Goal: Information Seeking & Learning: Learn about a topic

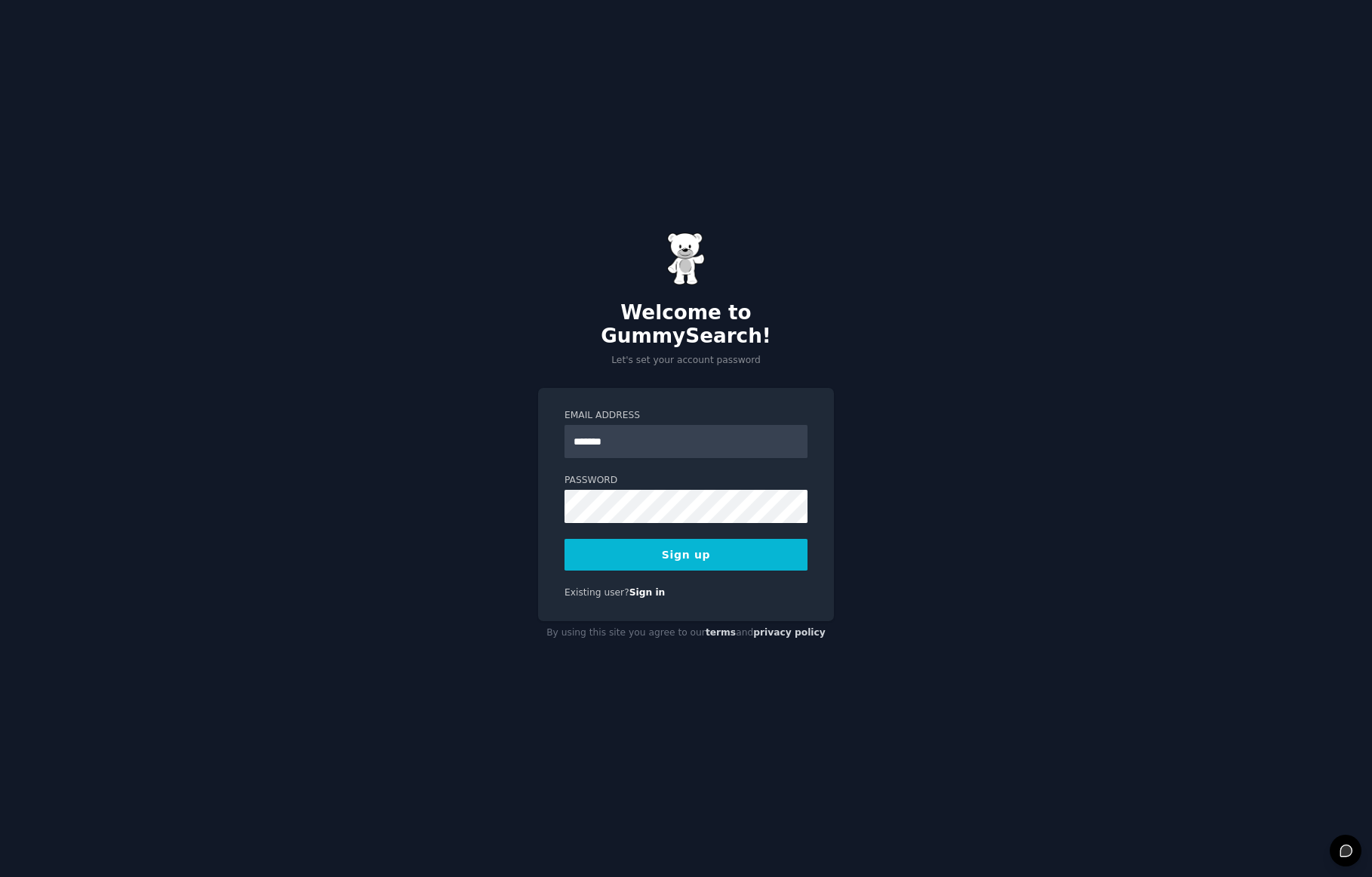
type input "**********"
click at [565, 539] on button "Sign up" at bounding box center [686, 555] width 243 height 32
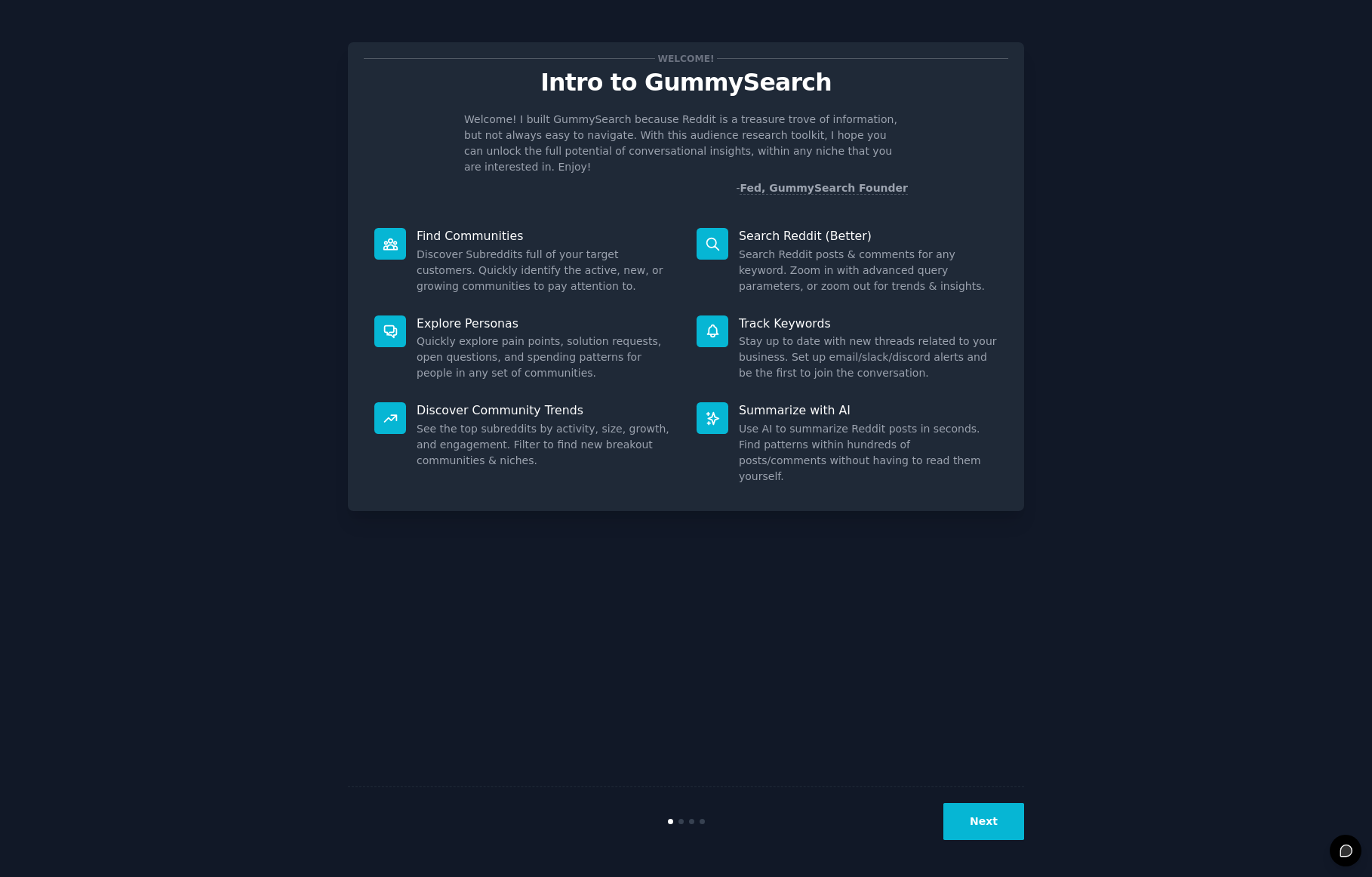
click at [985, 814] on button "Next" at bounding box center [984, 822] width 81 height 37
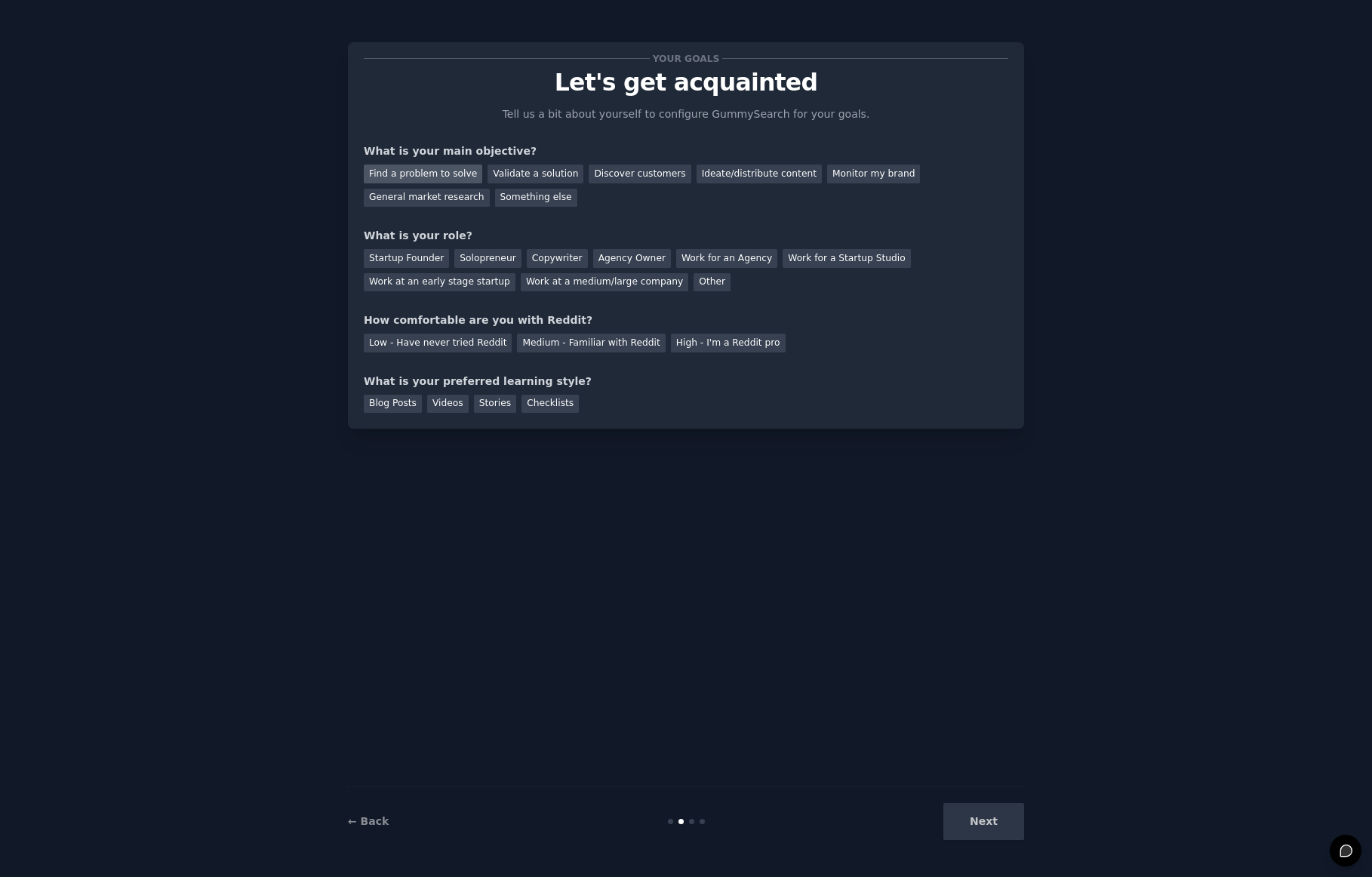
click at [441, 177] on div "Find a problem to solve" at bounding box center [423, 174] width 118 height 19
click at [531, 177] on div "Validate a solution" at bounding box center [535, 174] width 96 height 19
click at [637, 168] on div "Discover customers" at bounding box center [640, 174] width 102 height 19
click at [468, 258] on div "Solopreneur" at bounding box center [488, 258] width 67 height 19
click at [434, 338] on div "Low - Have never tried Reddit" at bounding box center [437, 343] width 148 height 19
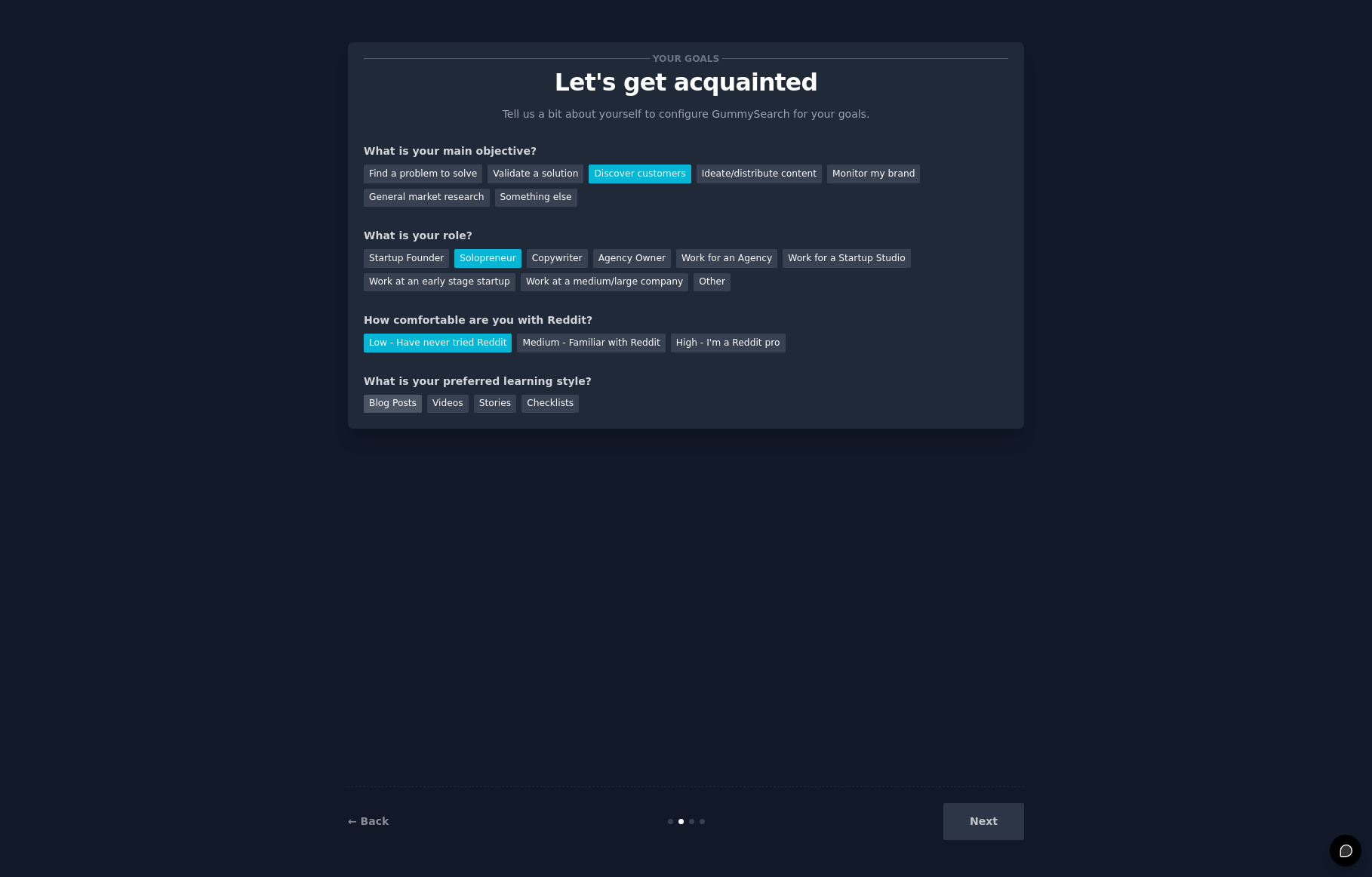
click at [396, 399] on div "Blog Posts" at bounding box center [393, 404] width 58 height 19
click at [551, 407] on div "Checklists" at bounding box center [550, 404] width 58 height 19
click at [972, 812] on button "Next" at bounding box center [984, 822] width 81 height 37
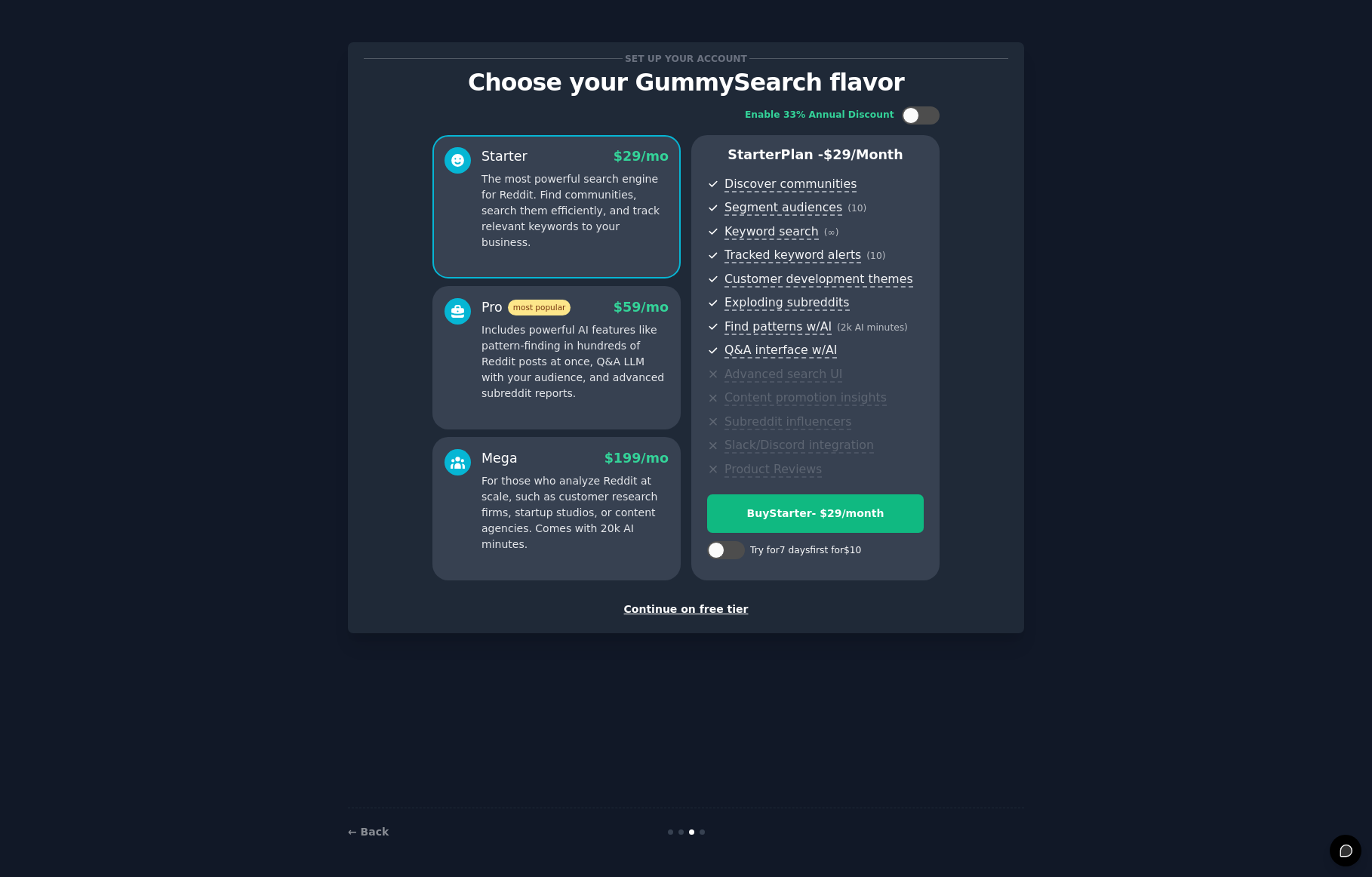
click at [698, 609] on div "Continue on free tier" at bounding box center [686, 609] width 644 height 16
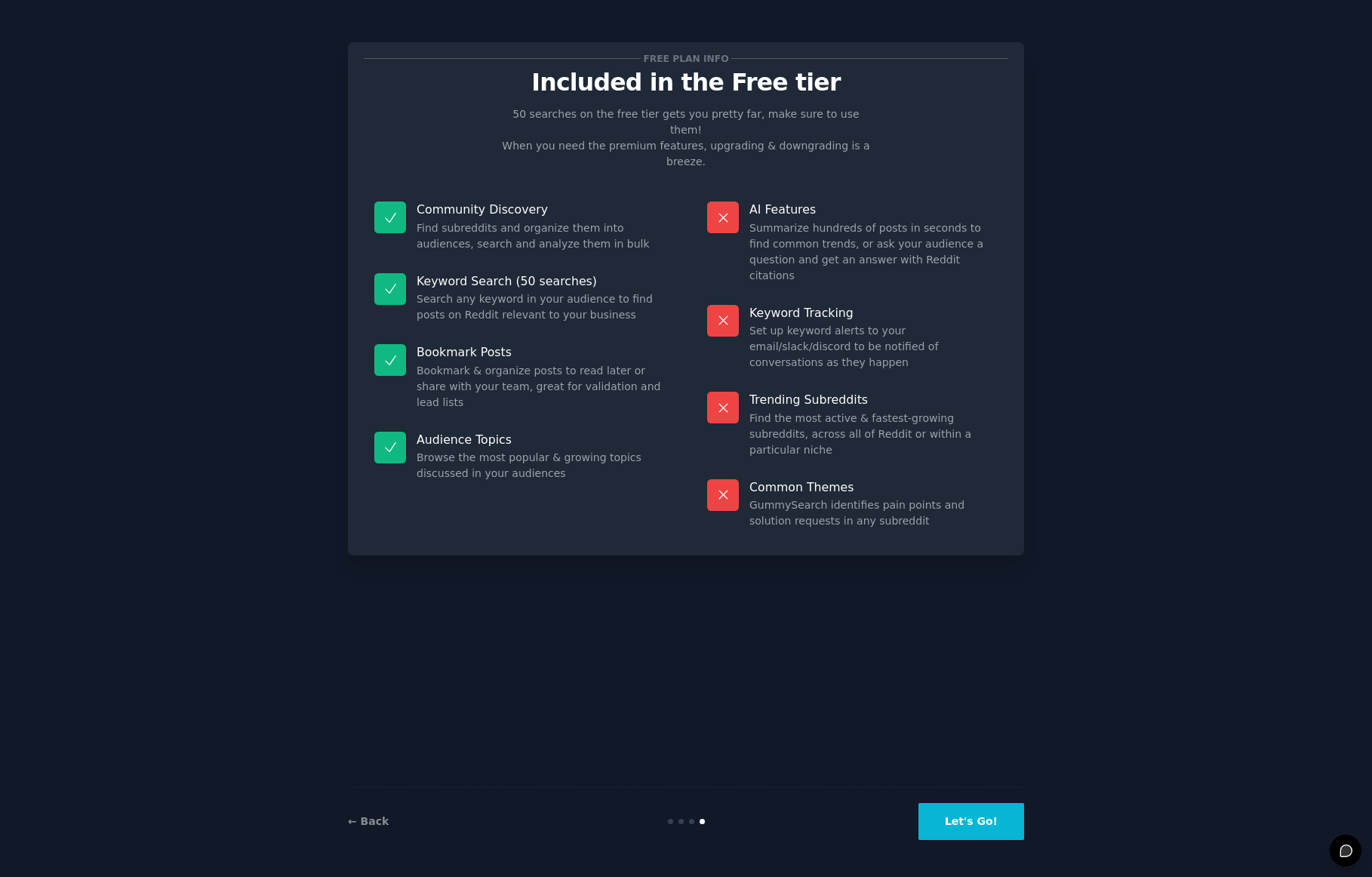
click at [991, 819] on button "Let's Go!" at bounding box center [971, 822] width 105 height 37
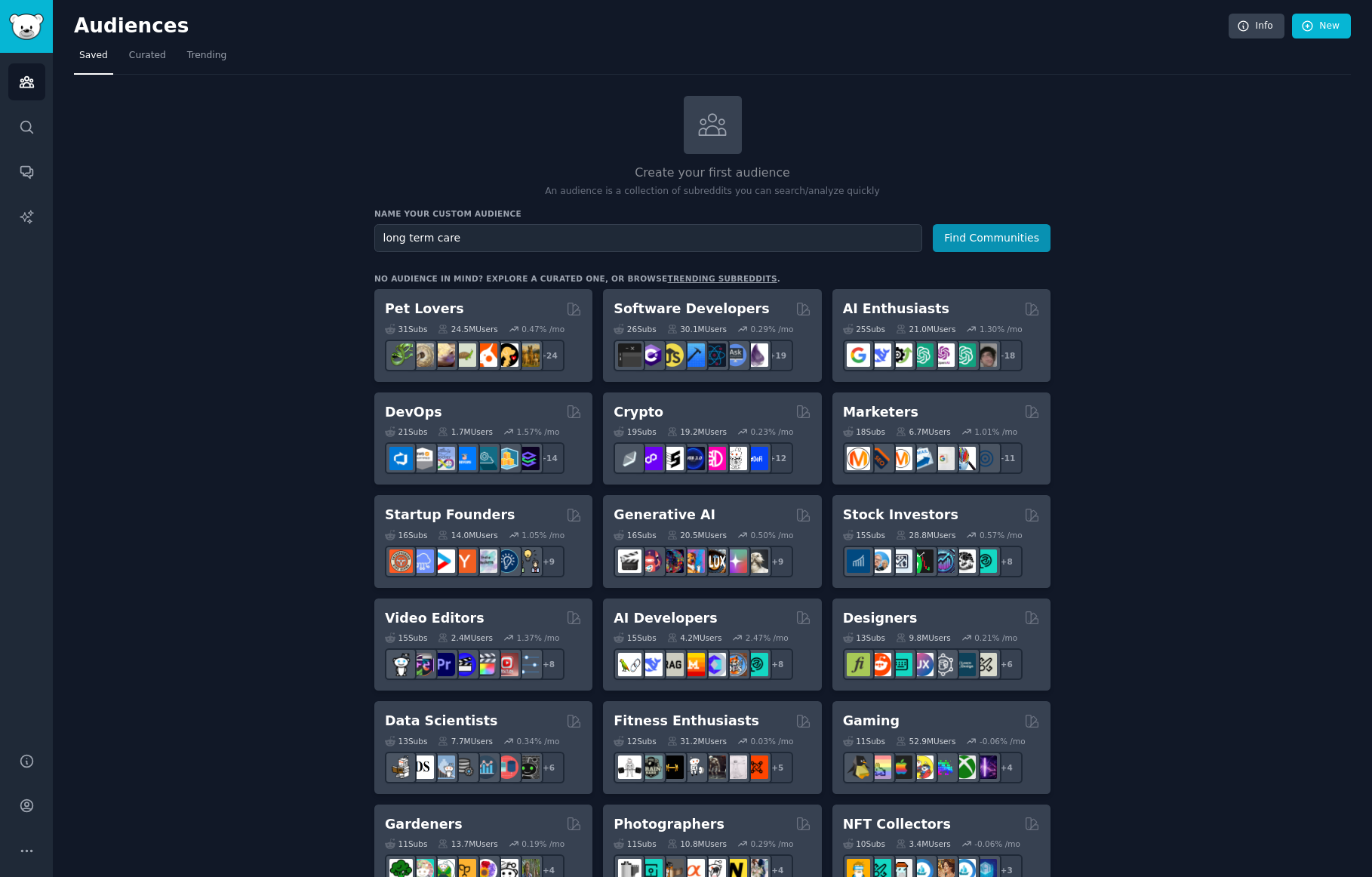
type input "long term care"
click at [933, 224] on button "Find Communities" at bounding box center [991, 238] width 117 height 28
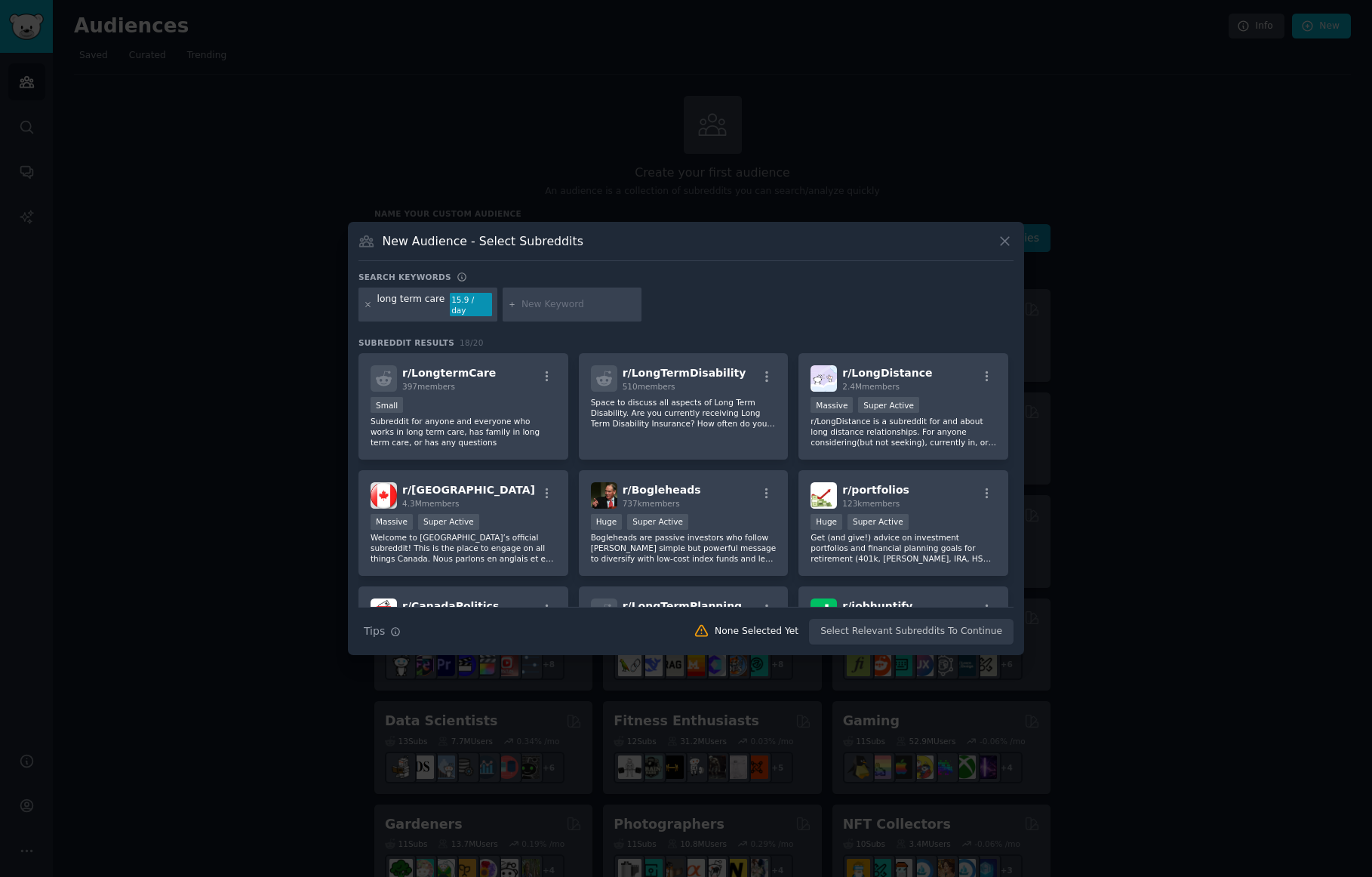
click at [369, 303] on icon at bounding box center [368, 304] width 8 height 8
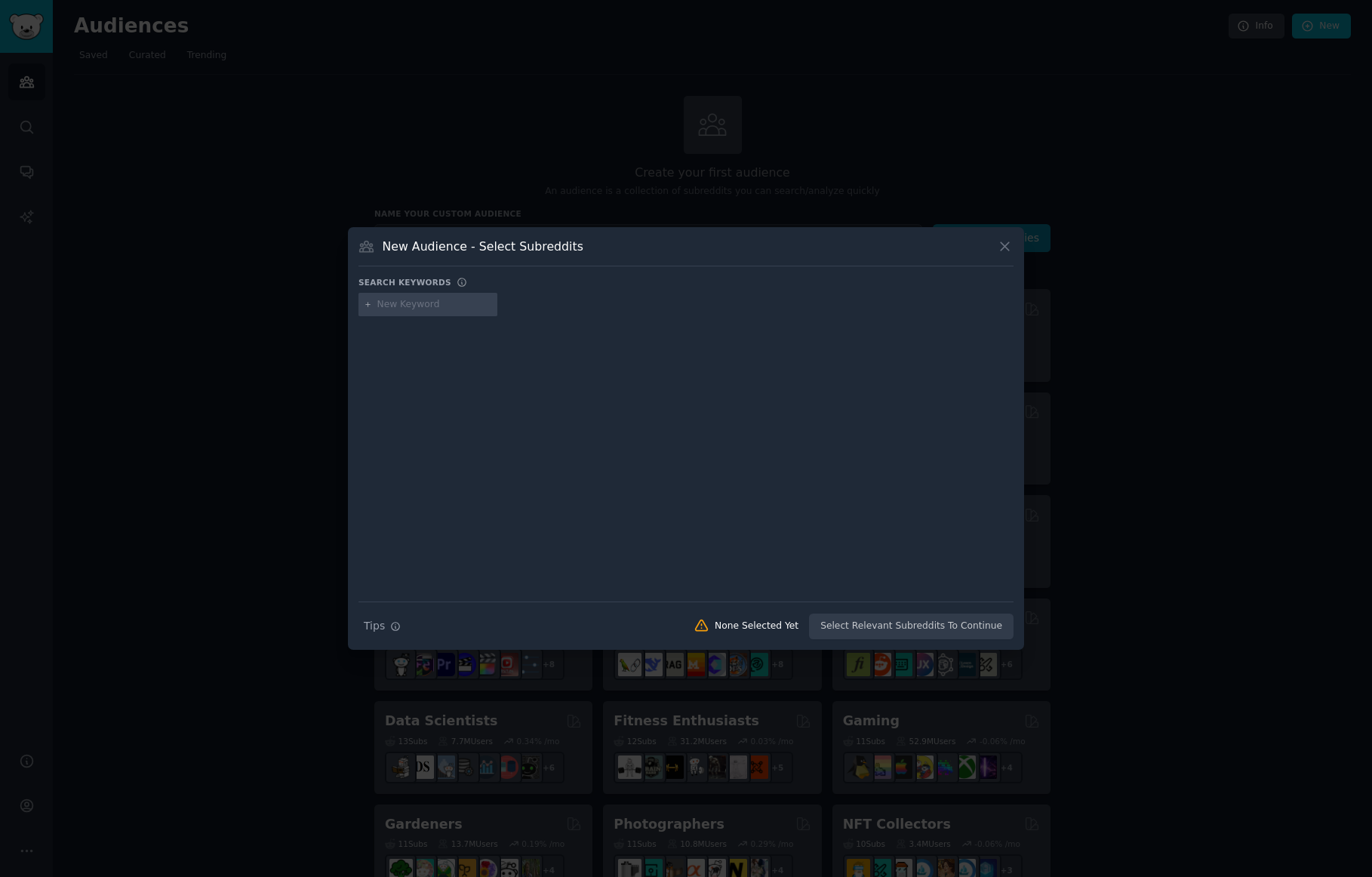
click at [432, 302] on input "text" at bounding box center [434, 305] width 114 height 14
type input "senior housing"
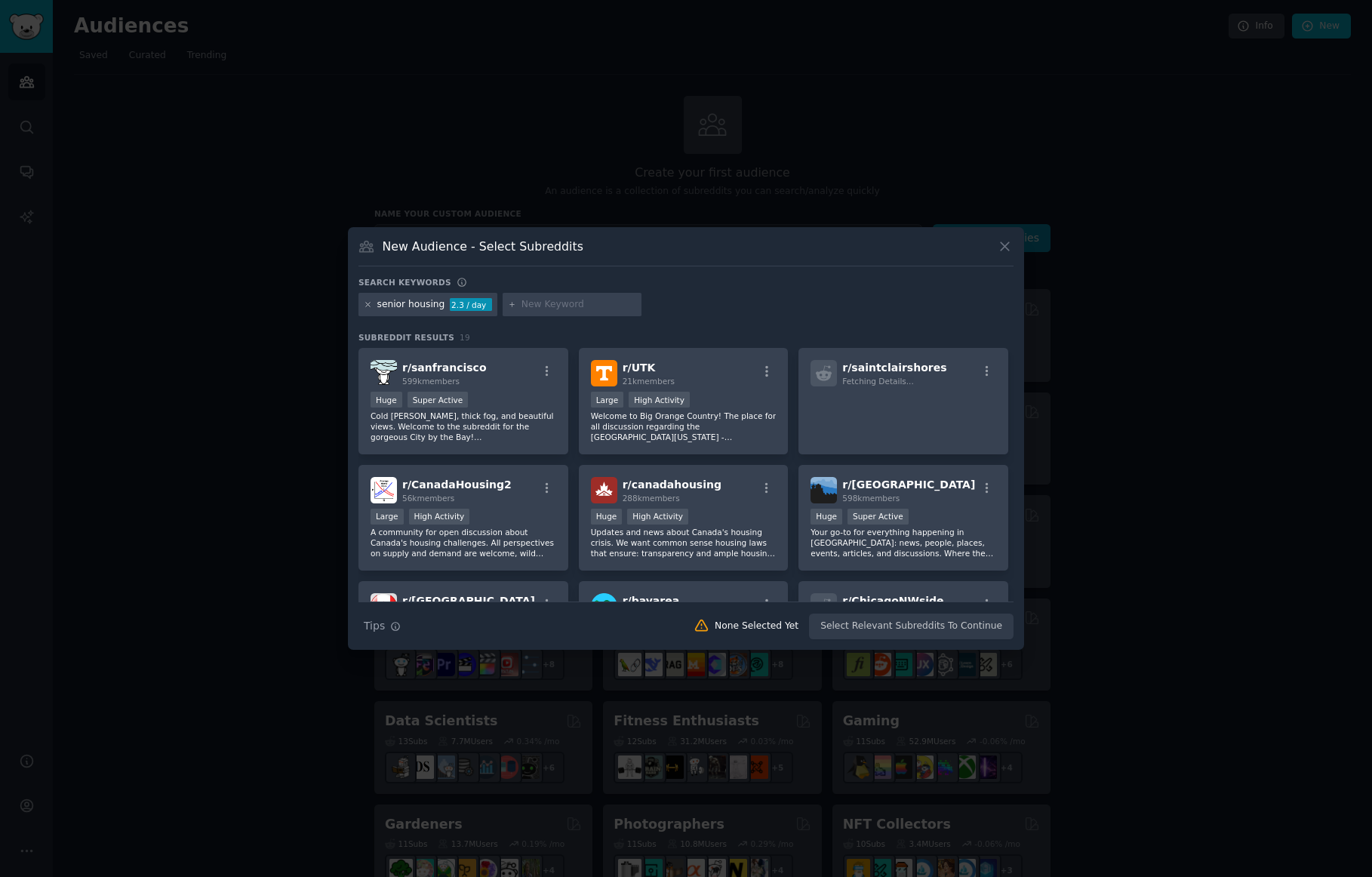
click at [369, 304] on icon at bounding box center [368, 304] width 8 height 8
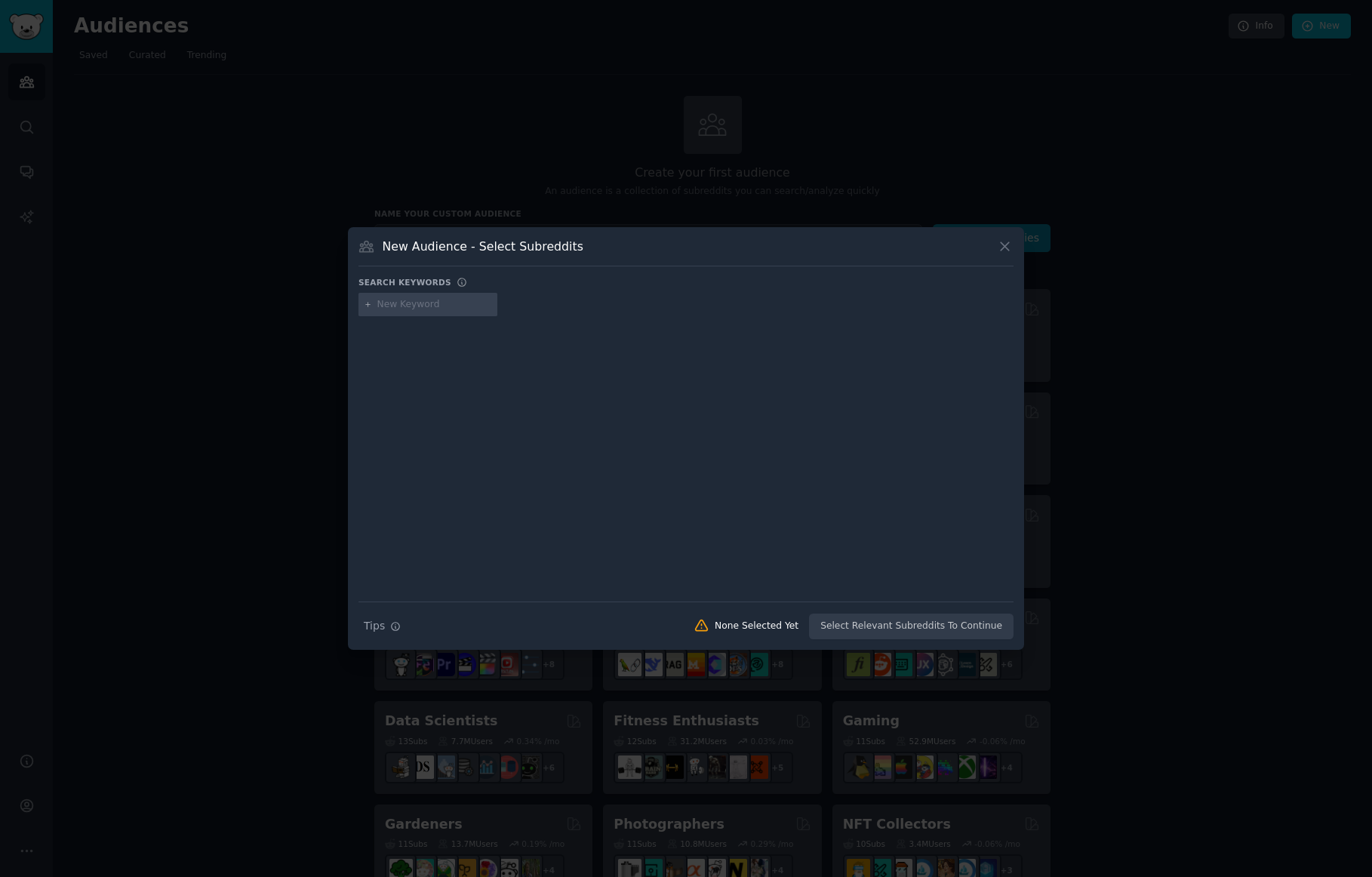
click at [391, 308] on input "text" at bounding box center [434, 305] width 114 height 14
type input "skilled nursing facilities"
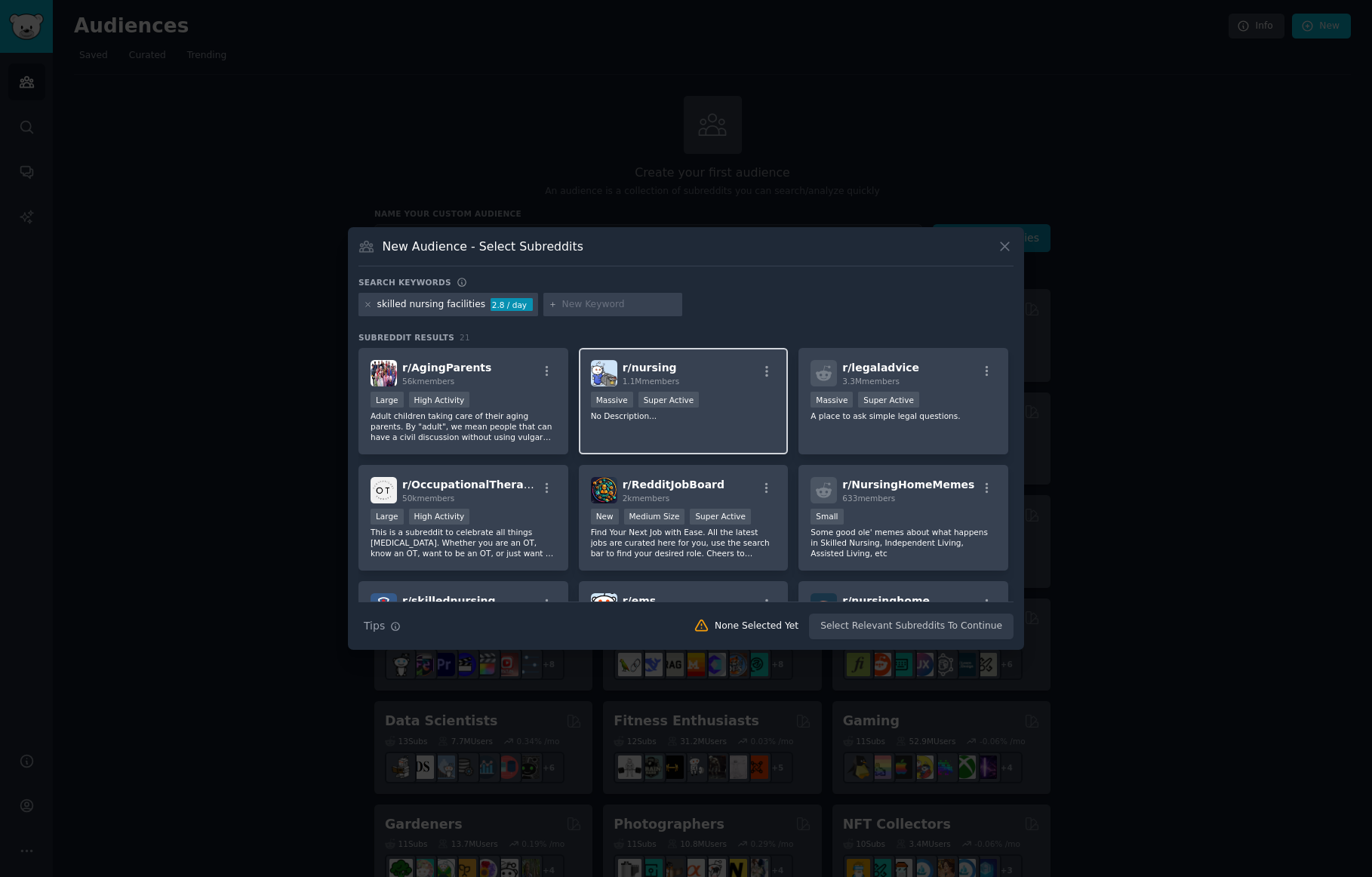
click at [742, 371] on div "r/ nursing 1.1M members" at bounding box center [684, 373] width 186 height 27
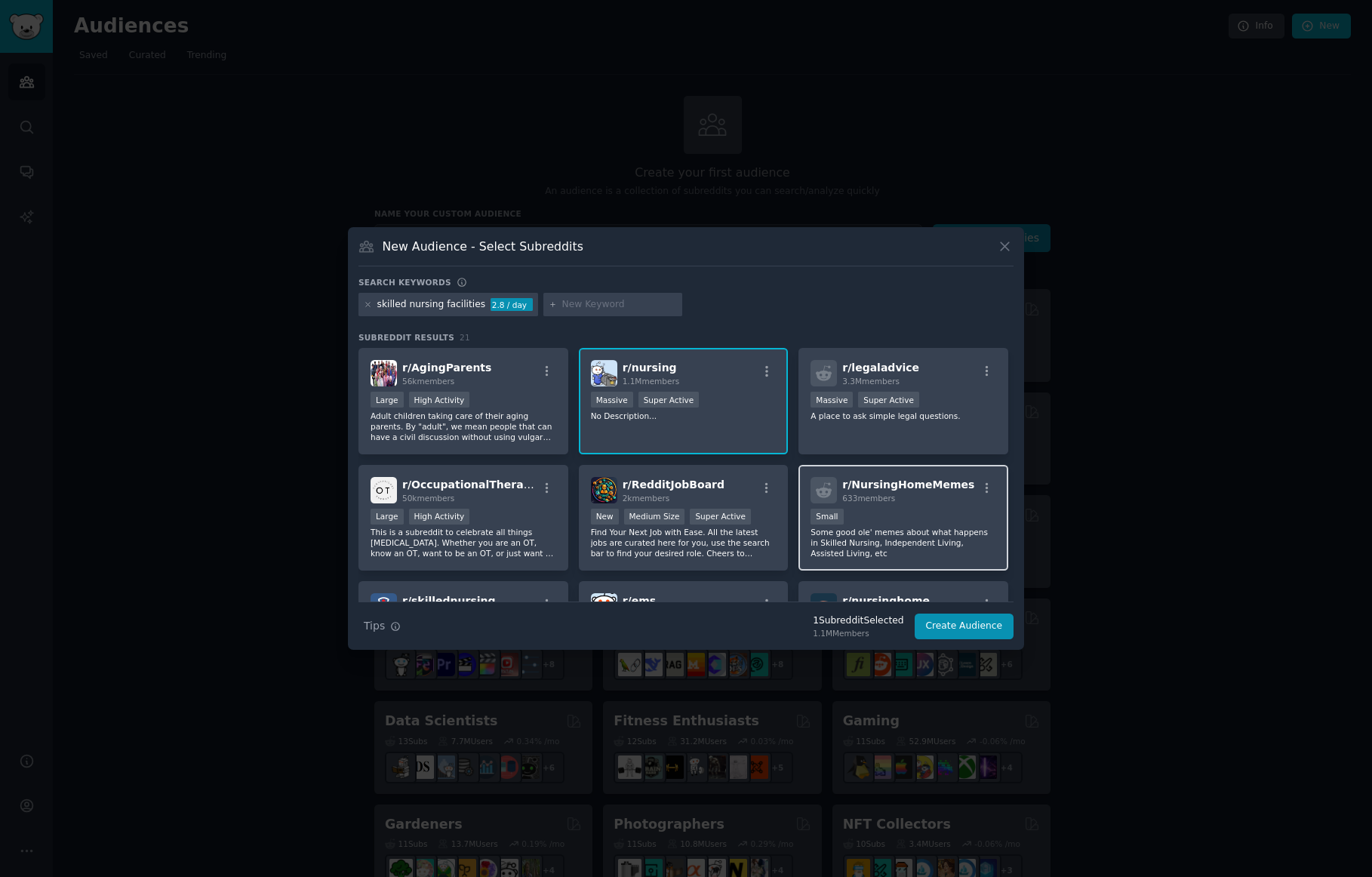
click at [910, 509] on div "Small" at bounding box center [904, 518] width 186 height 19
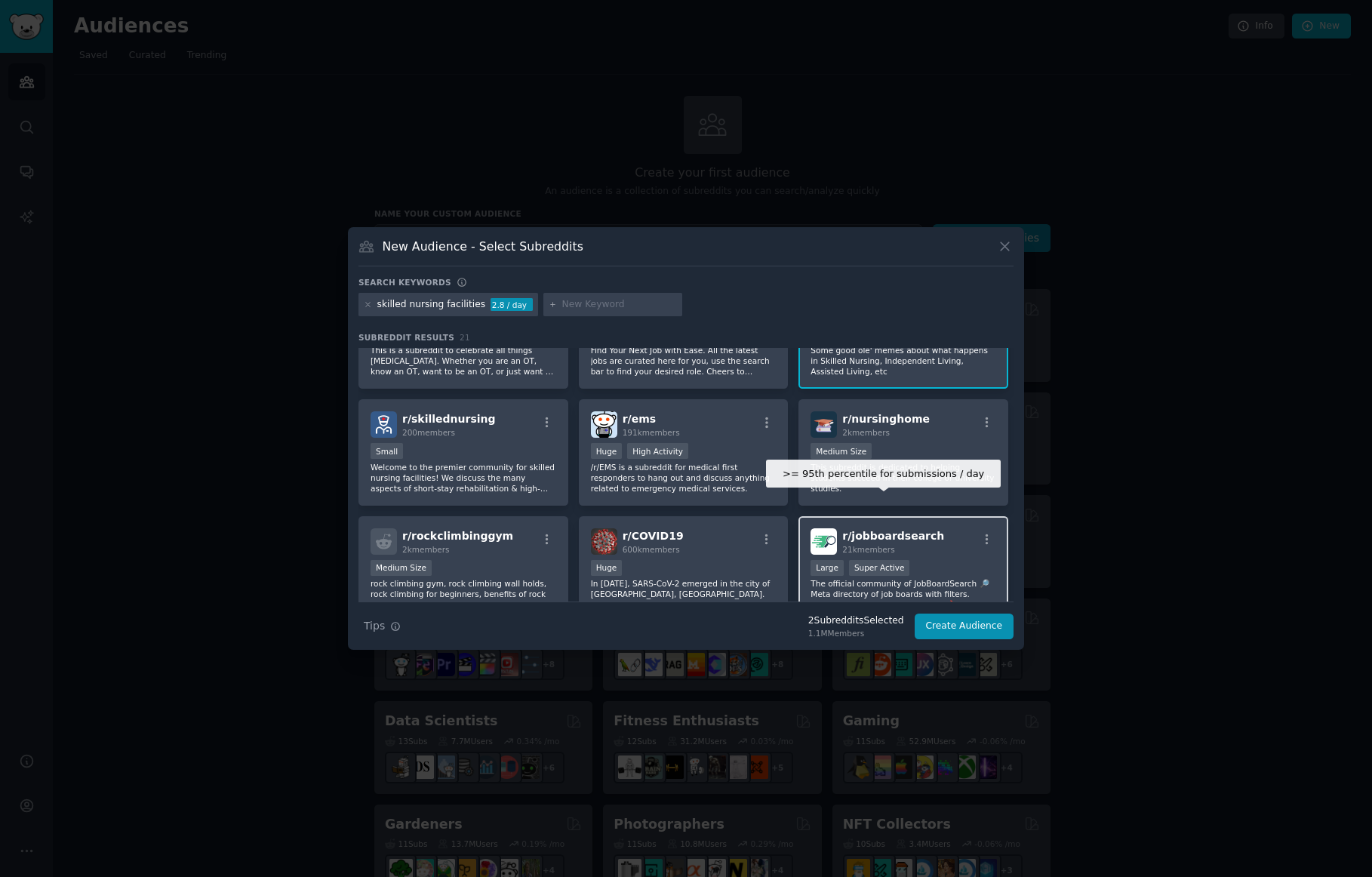
scroll to position [180, 0]
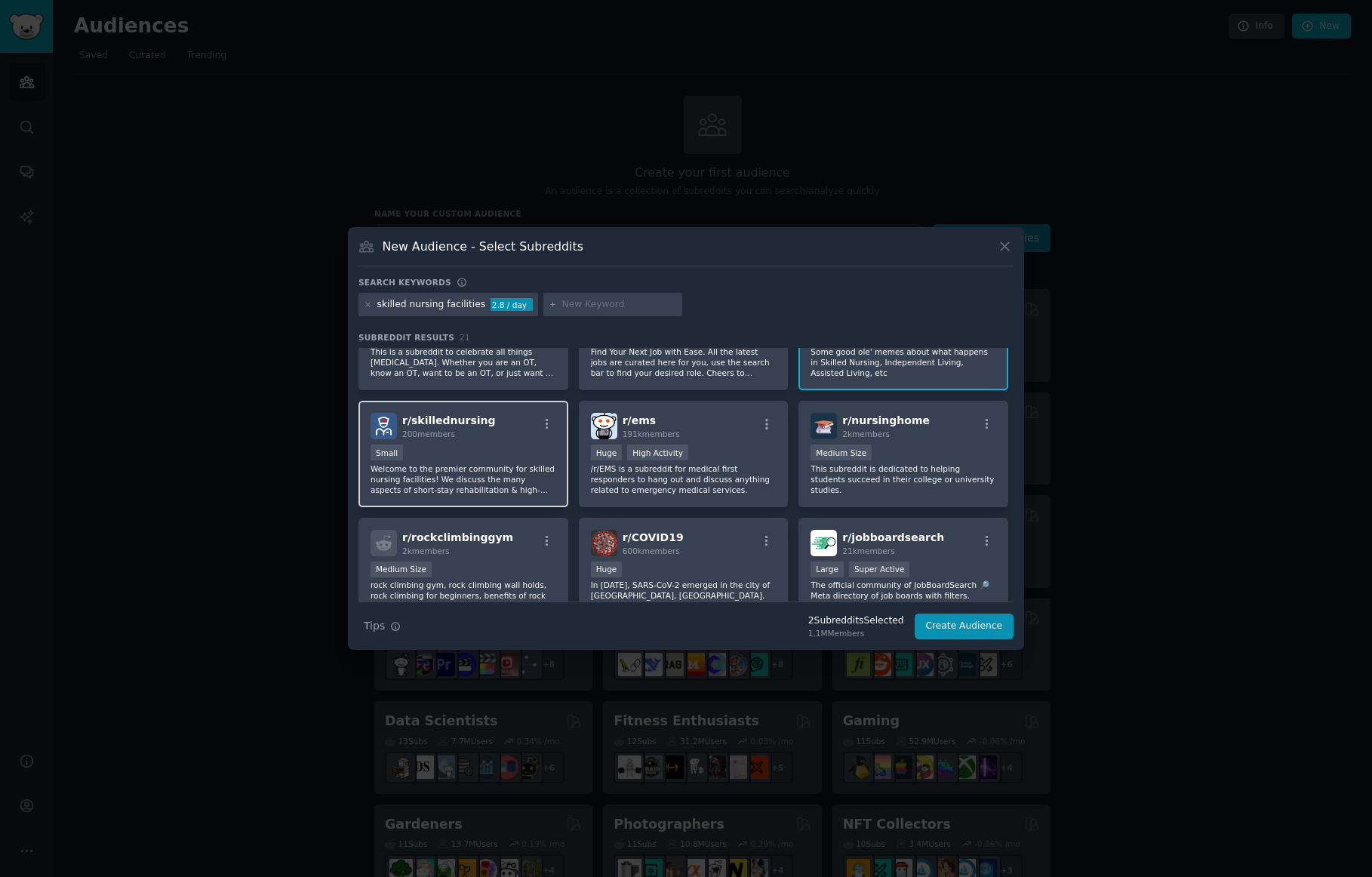
click at [504, 481] on p "Welcome to the premier community for skilled nursing facilities! We discuss the…" at bounding box center [463, 479] width 186 height 32
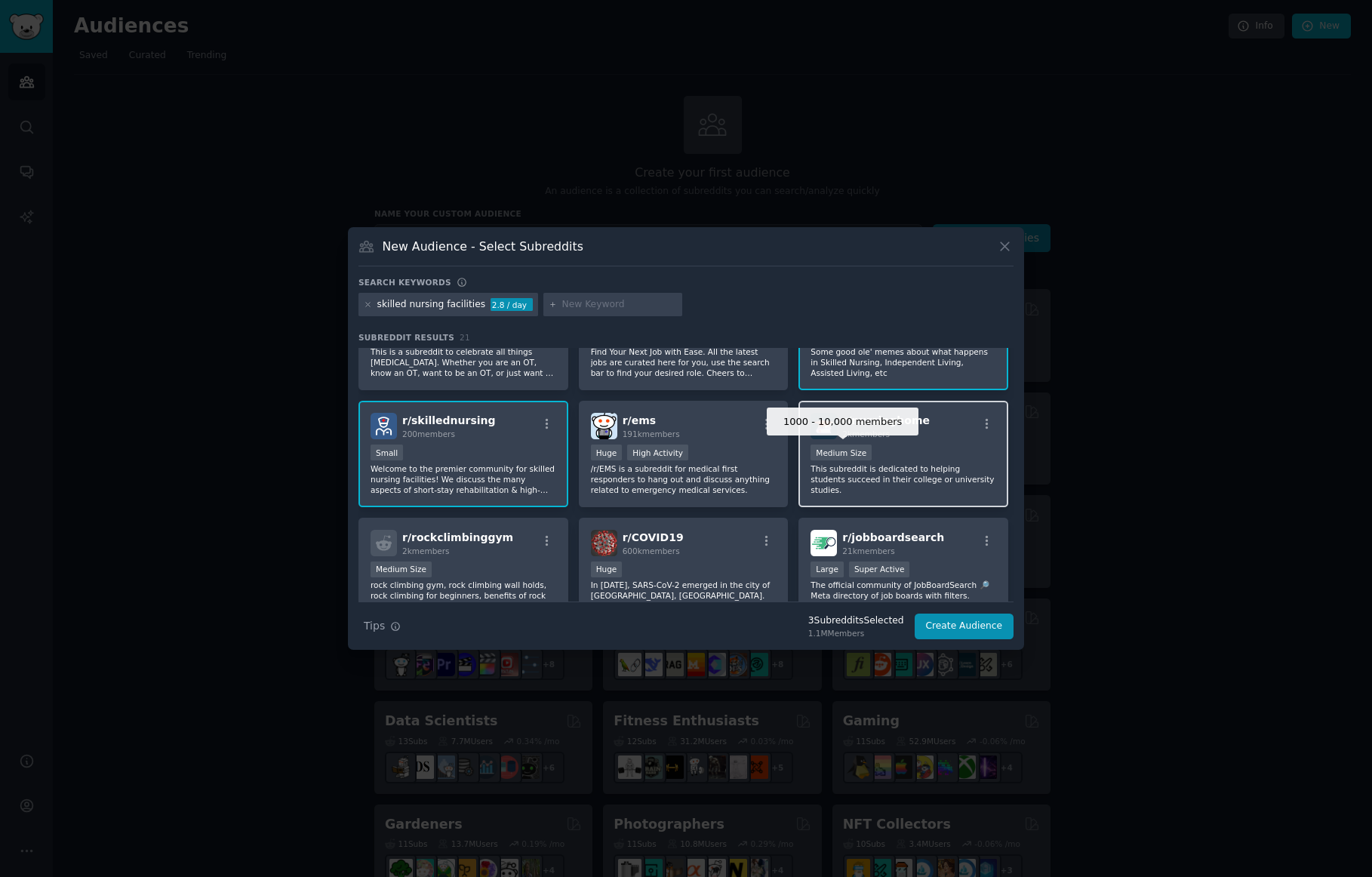
click at [862, 457] on div "Medium Size" at bounding box center [841, 453] width 61 height 16
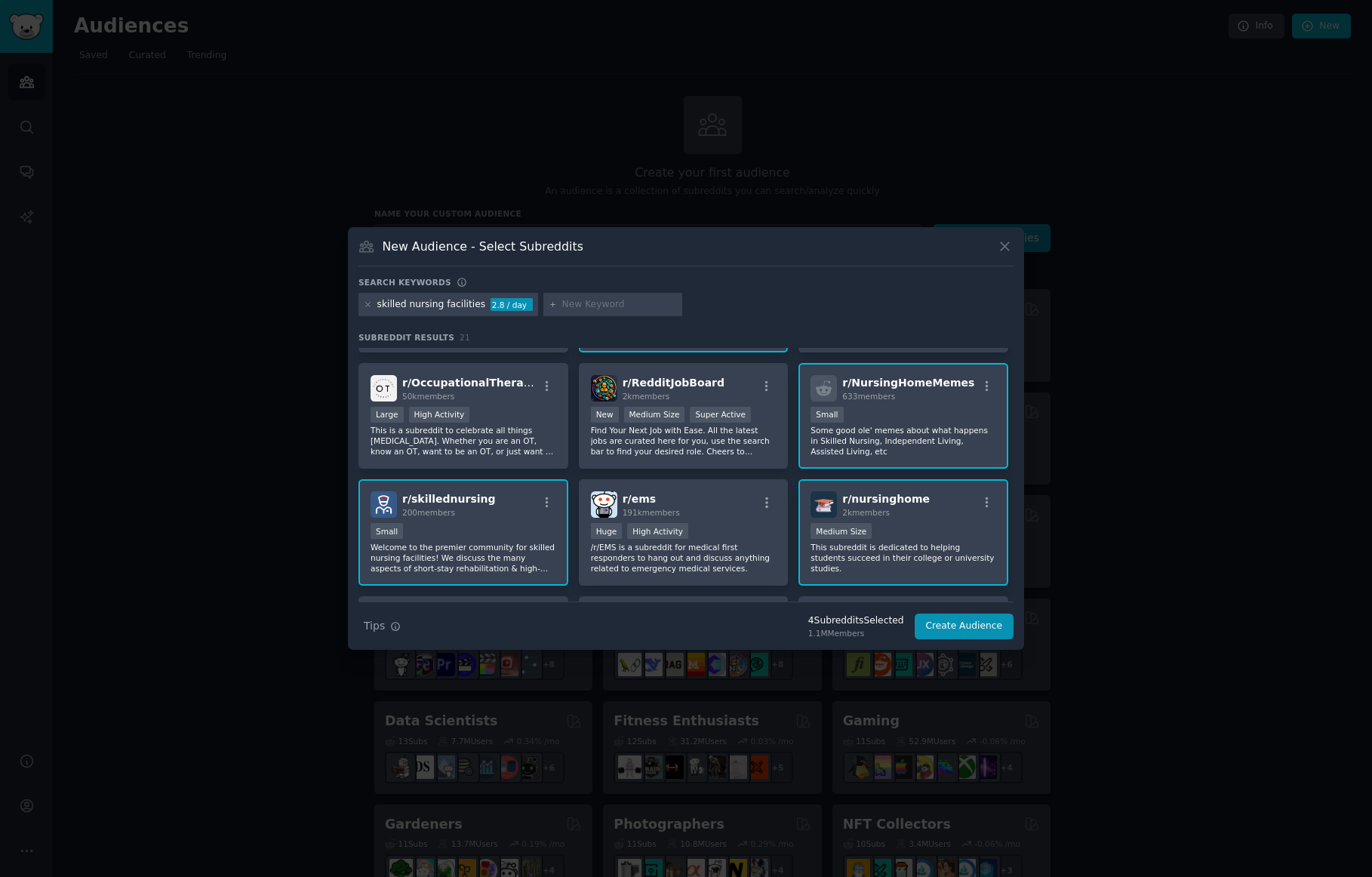
scroll to position [0, 0]
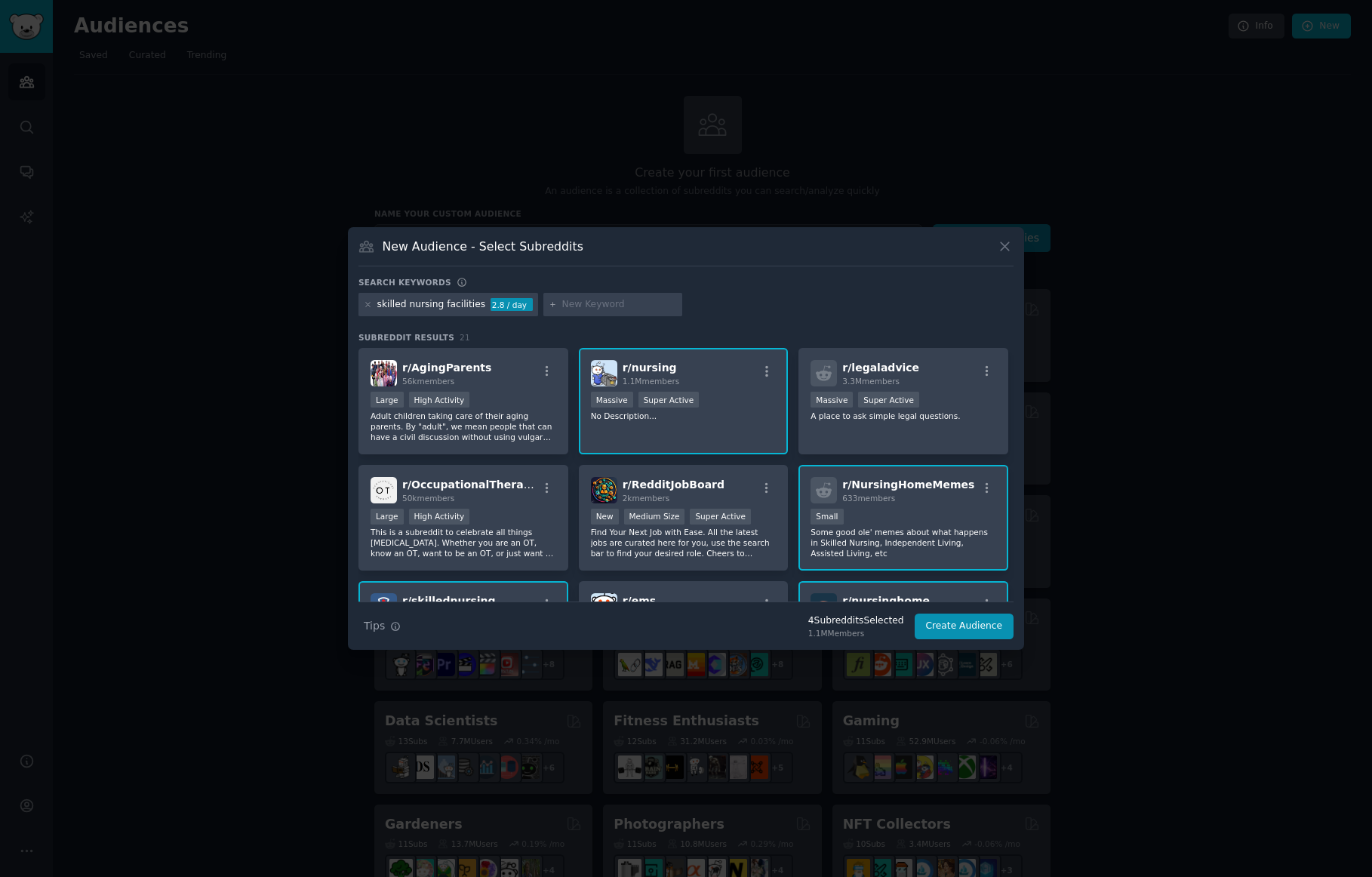
click at [729, 417] on p "No Description..." at bounding box center [684, 416] width 186 height 11
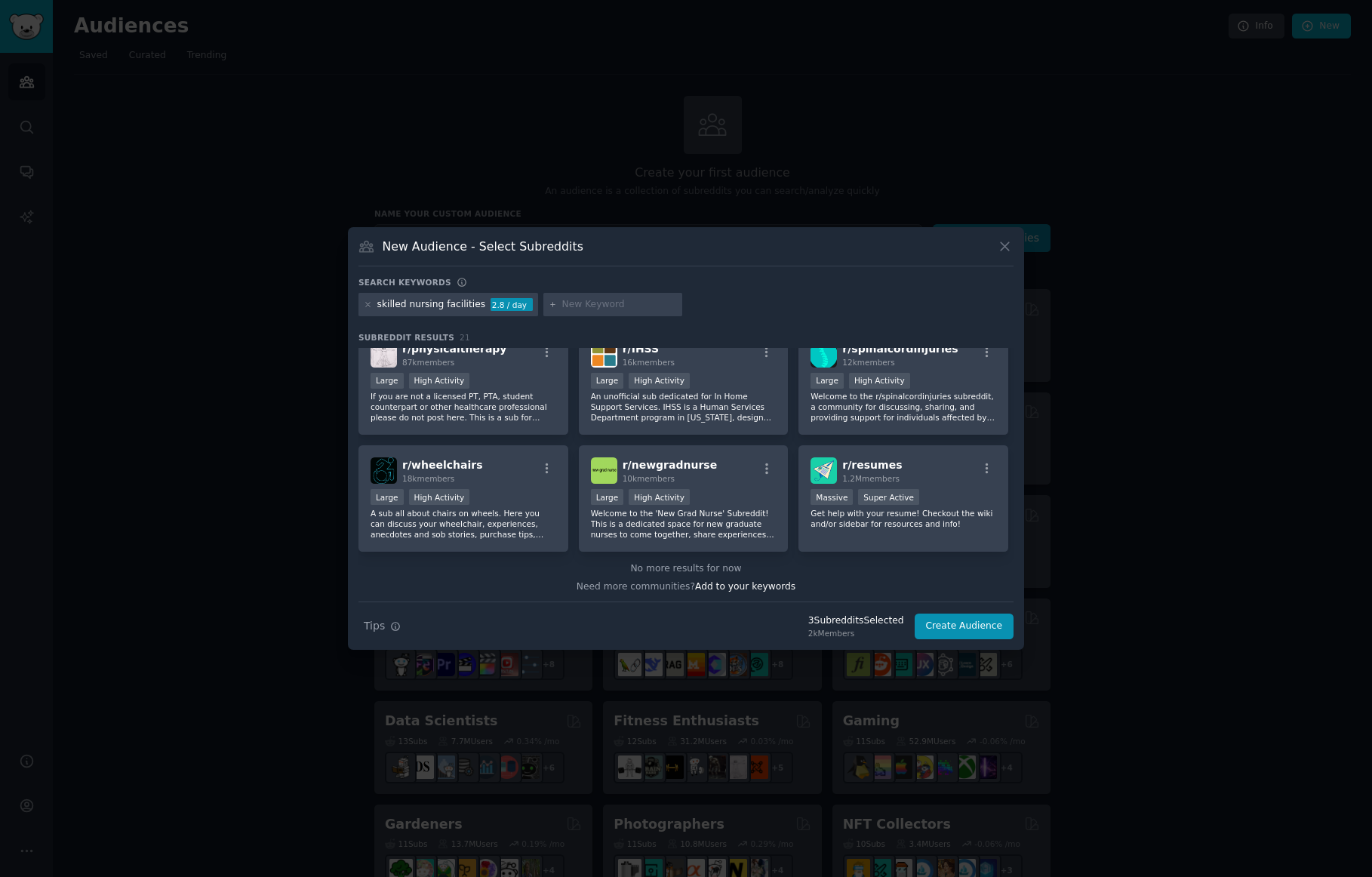
scroll to position [605, 0]
click at [969, 625] on button "Create Audience" at bounding box center [964, 627] width 99 height 26
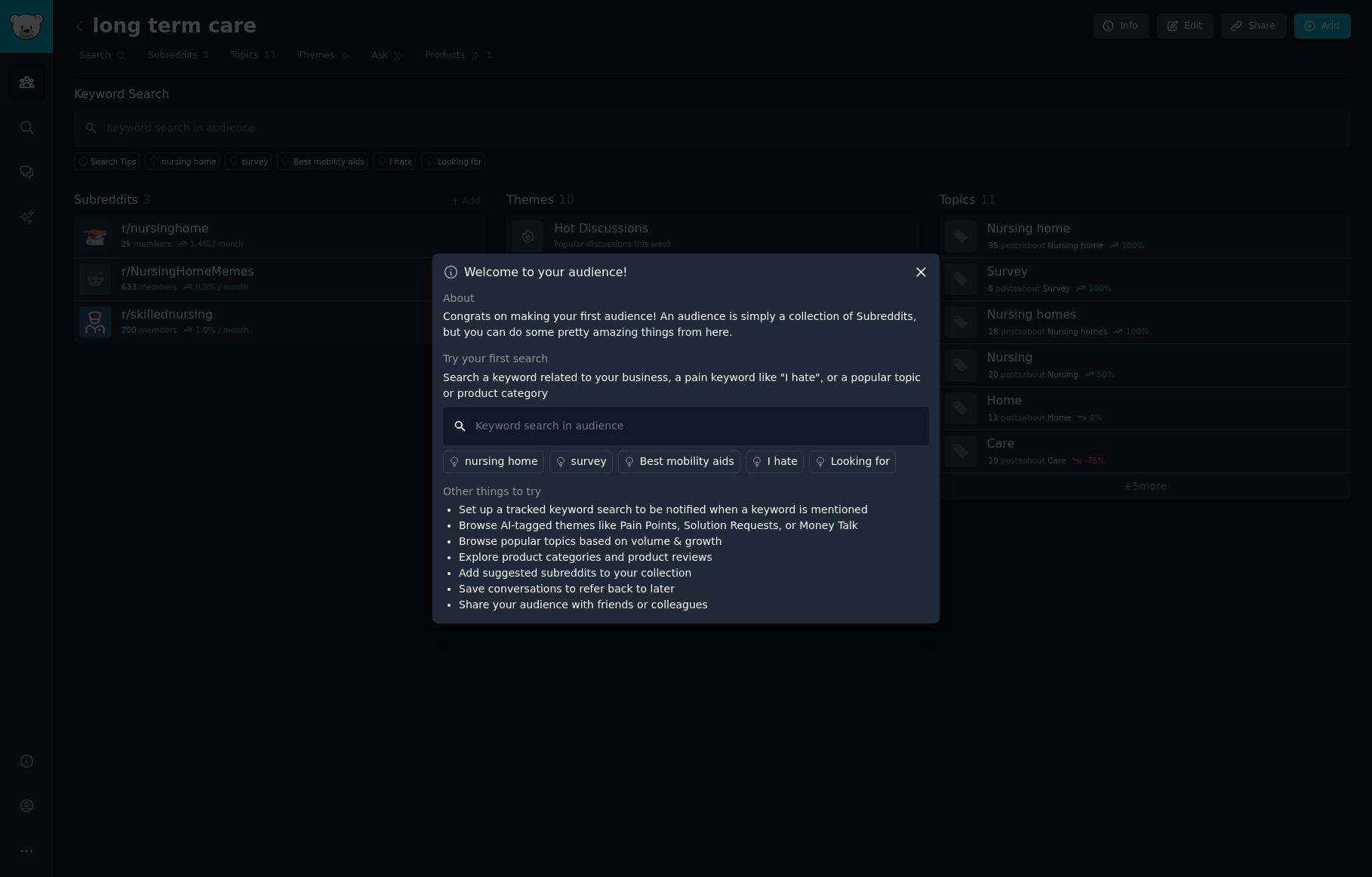
click at [511, 425] on input "text" at bounding box center [686, 426] width 486 height 39
type input "preventable harm"
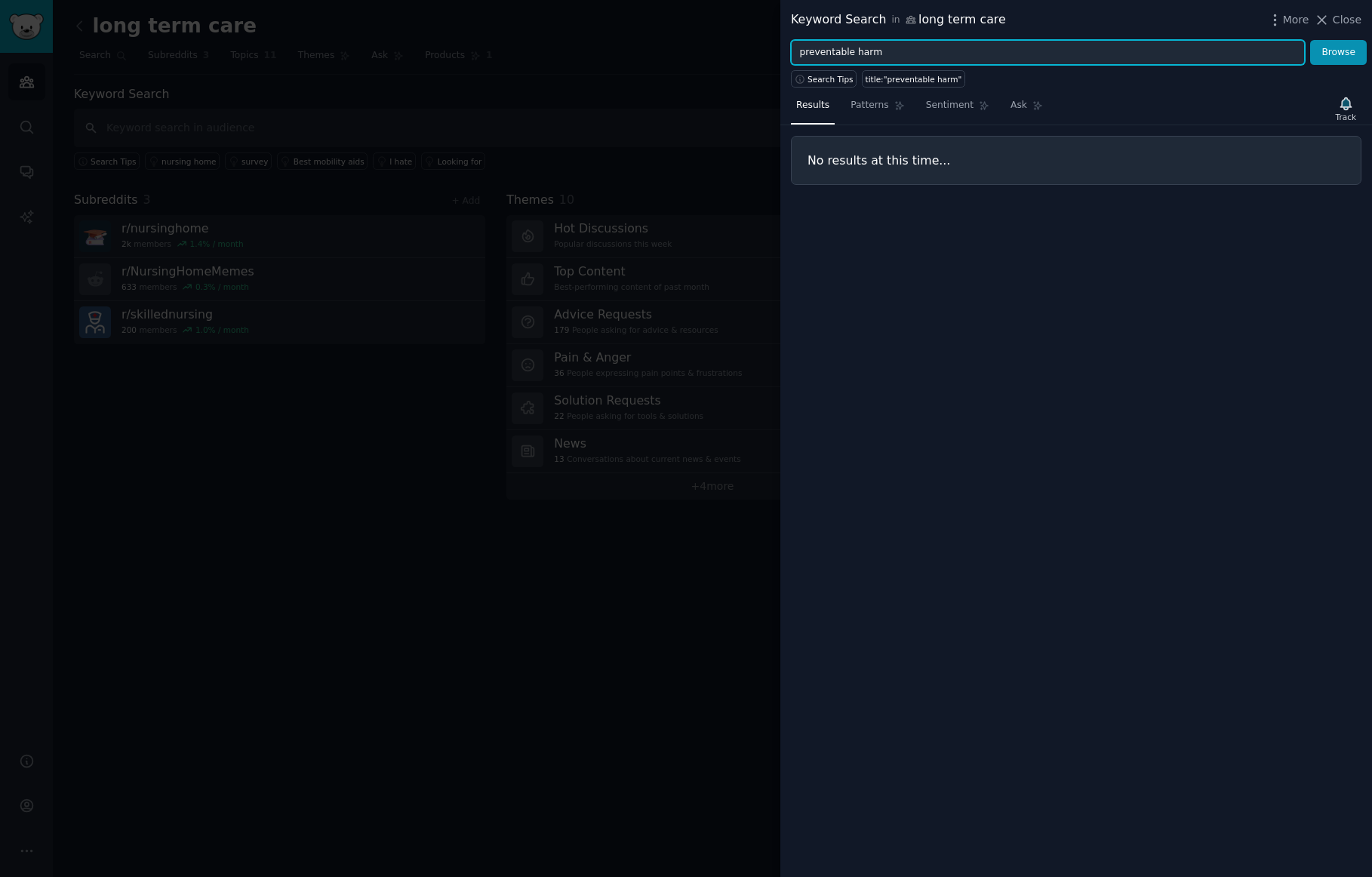
click at [918, 52] on input "preventable harm" at bounding box center [1048, 53] width 514 height 26
click at [1311, 40] on button "Browse" at bounding box center [1339, 53] width 57 height 26
click at [874, 55] on input "pressure sores" at bounding box center [1048, 53] width 514 height 26
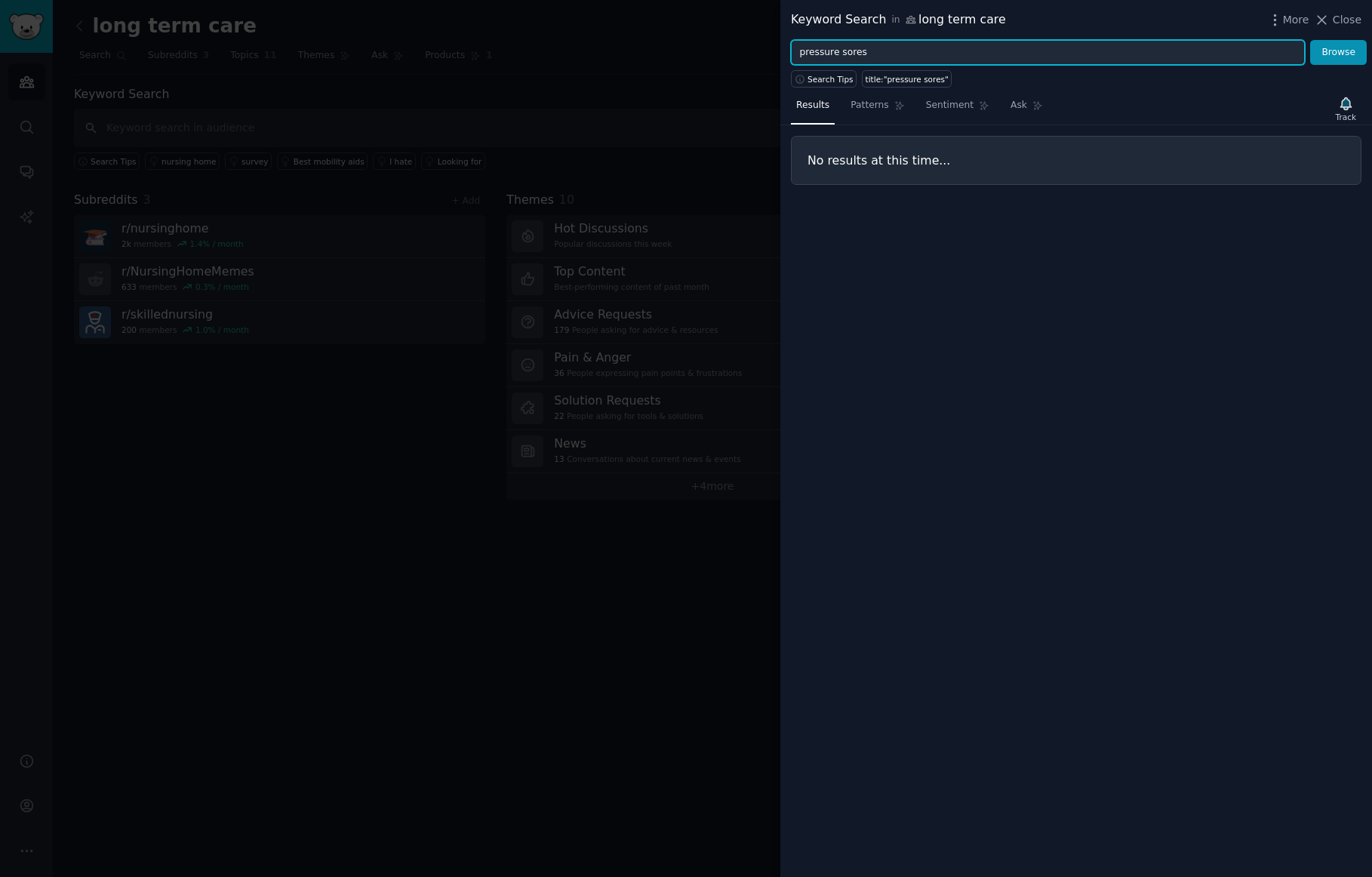
click at [873, 55] on input "pressure sores" at bounding box center [1048, 53] width 514 height 26
click at [873, 54] on input "pressure sores" at bounding box center [1048, 53] width 514 height 26
drag, startPoint x: 872, startPoint y: 54, endPoint x: 776, endPoint y: 36, distance: 97.7
click at [776, 36] on div "Keyword Search in long term care More Close pressure sores Browse Search Tips t…" at bounding box center [686, 438] width 1372 height 877
type input "bed sores"
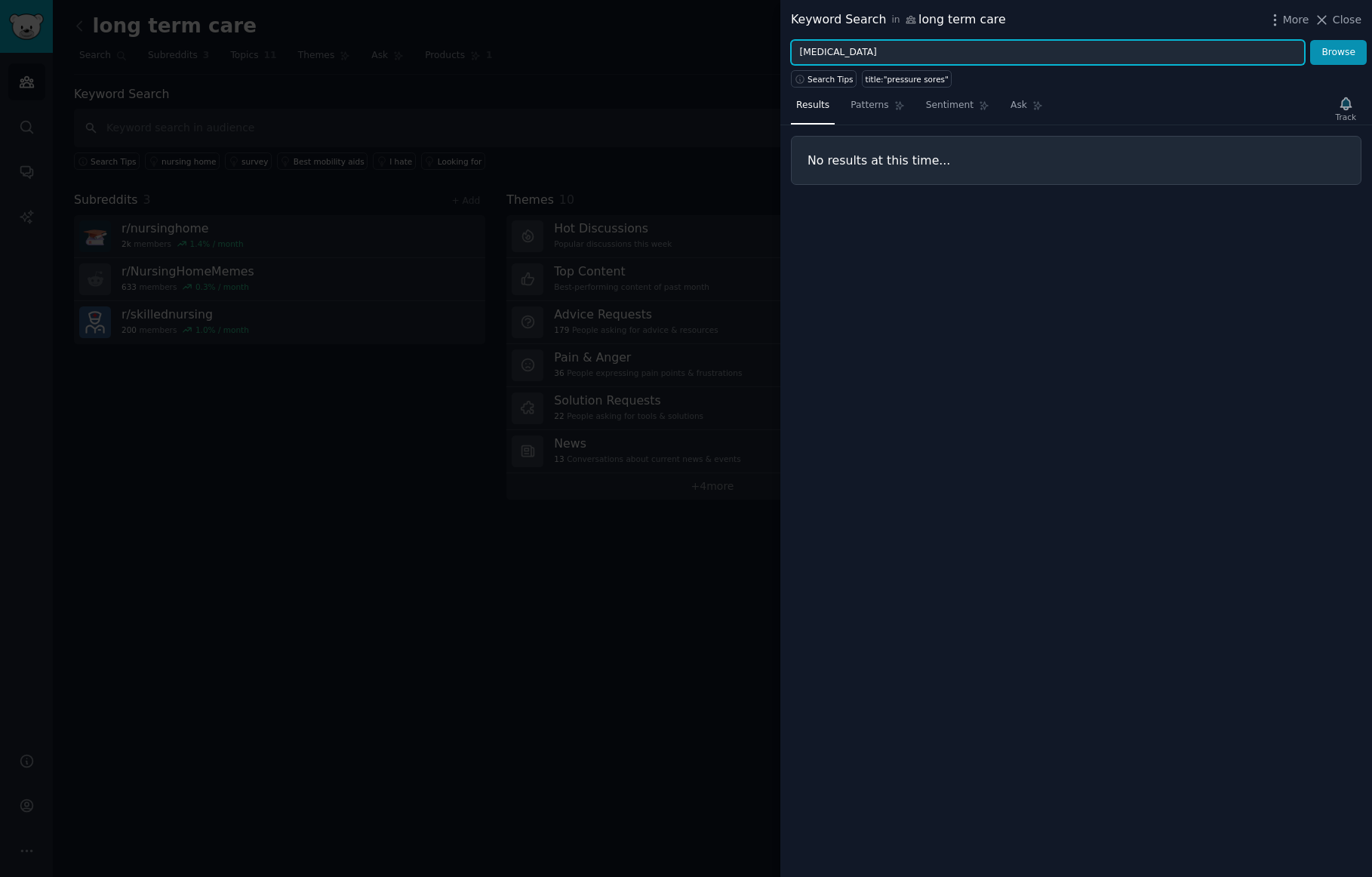
click at [1311, 40] on button "Browse" at bounding box center [1339, 53] width 57 height 26
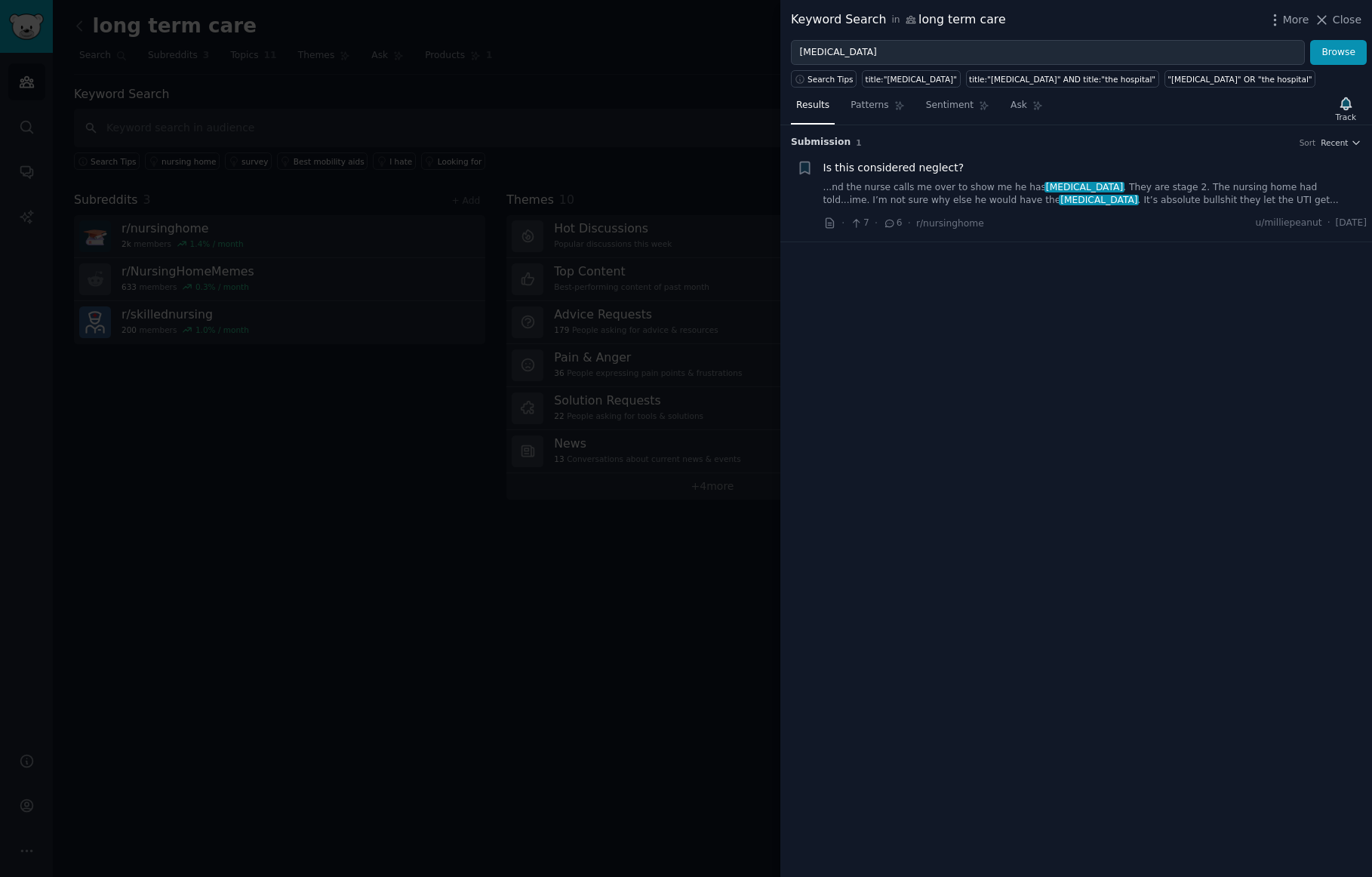
click at [934, 170] on span "Is this considered neglect?" at bounding box center [894, 168] width 141 height 16
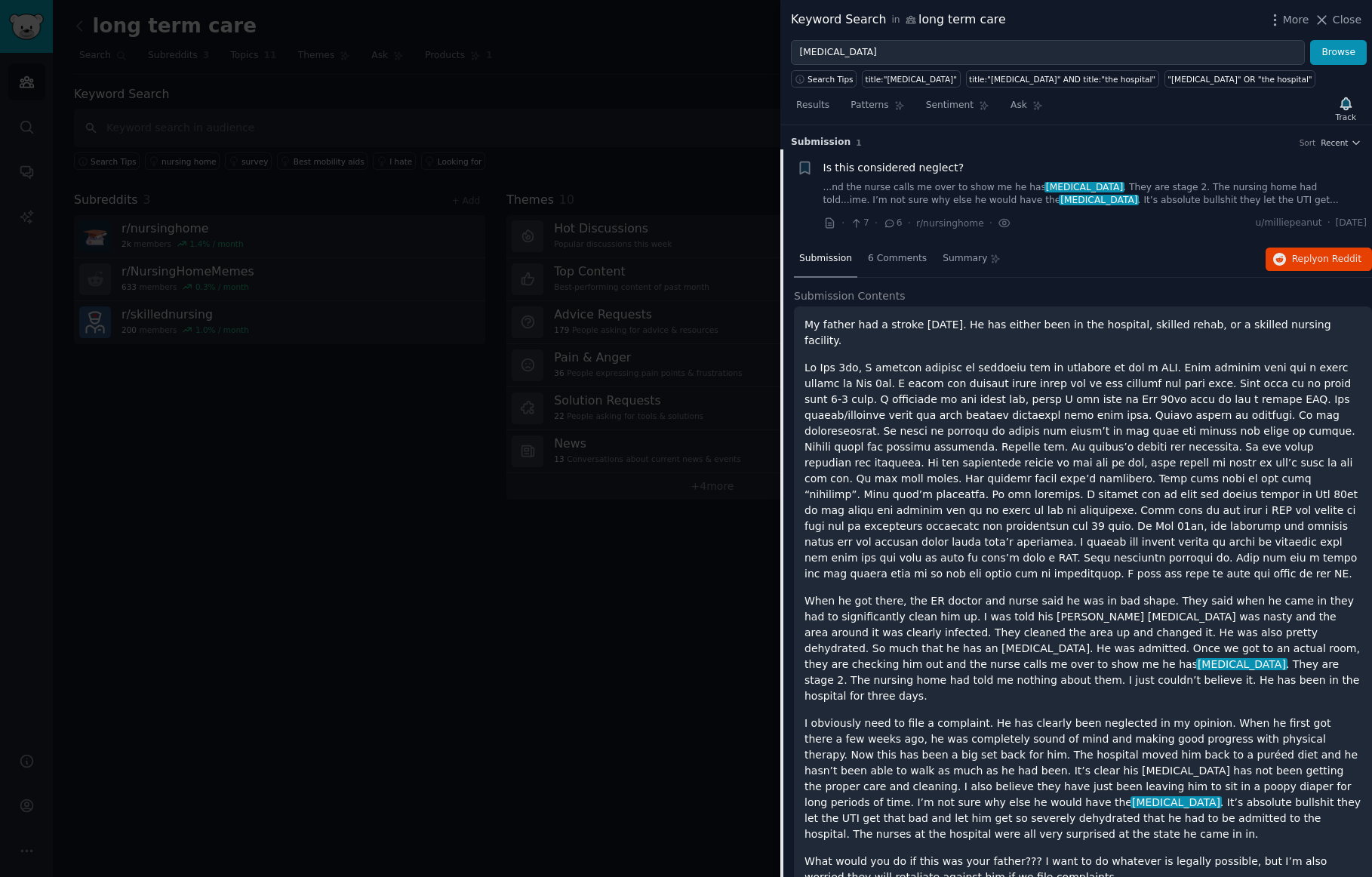
scroll to position [12, 0]
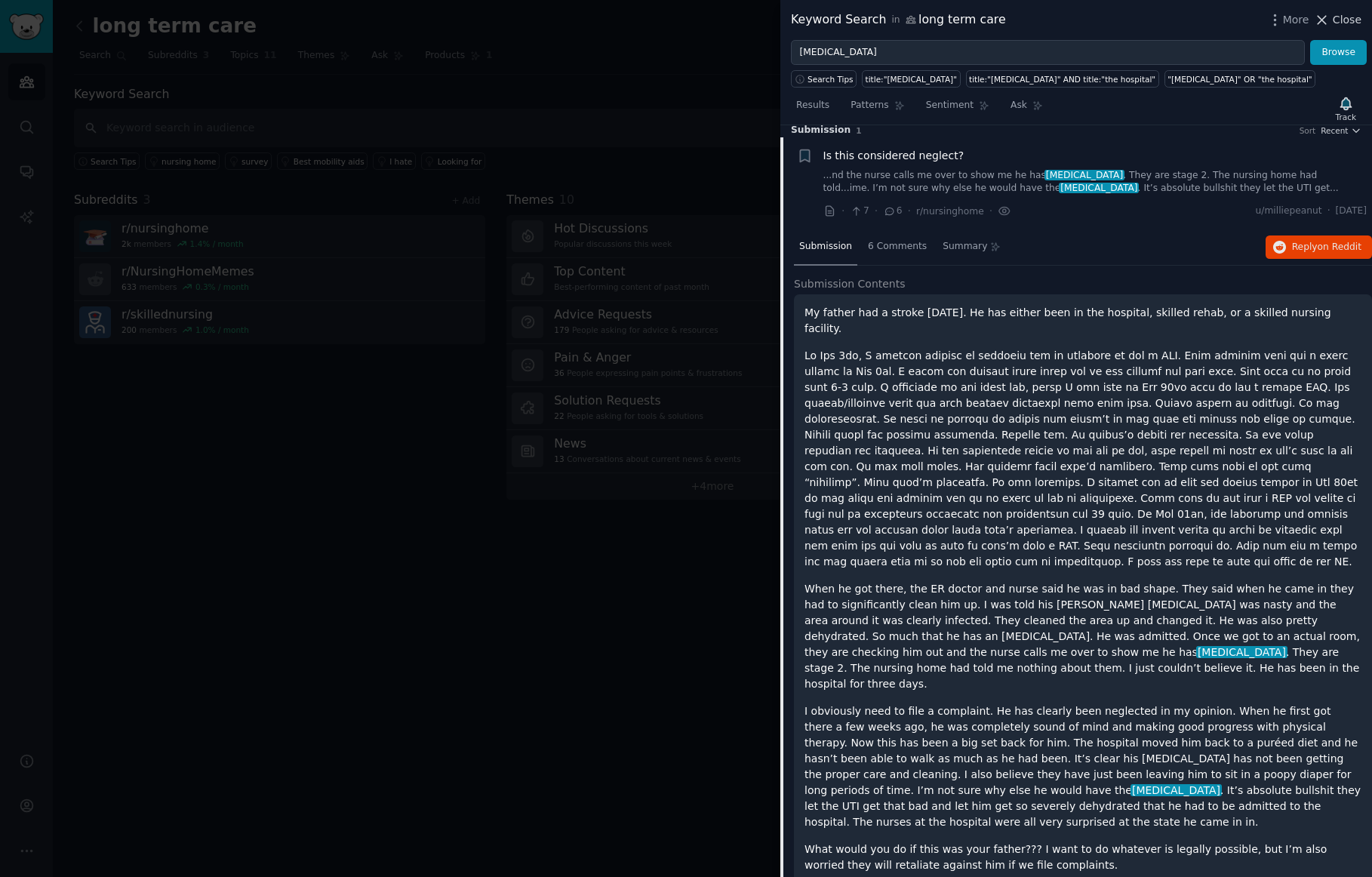
click at [1352, 20] on span "Close" at bounding box center [1348, 20] width 29 height 16
